Goal: Task Accomplishment & Management: Manage account settings

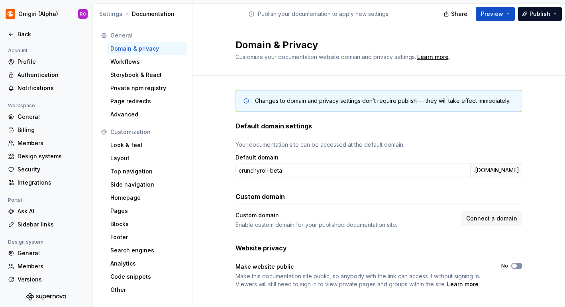
click at [517, 268] on icon "button" at bounding box center [515, 266] width 6 height 5
type button "on"
